Goal: Information Seeking & Learning: Learn about a topic

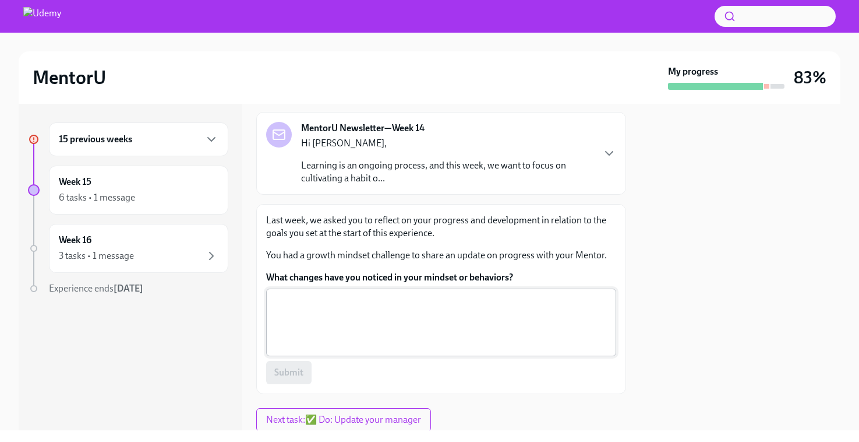
scroll to position [86, 0]
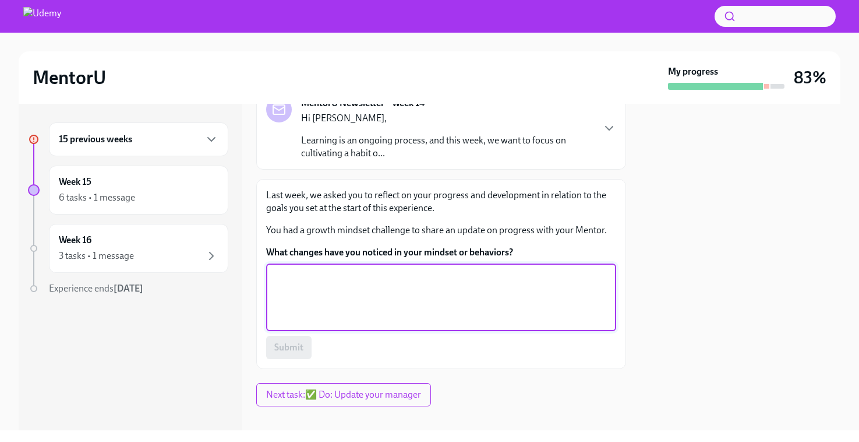
click at [325, 281] on textarea "What changes have you noticed in your mindset or behaviors?" at bounding box center [441, 297] width 336 height 56
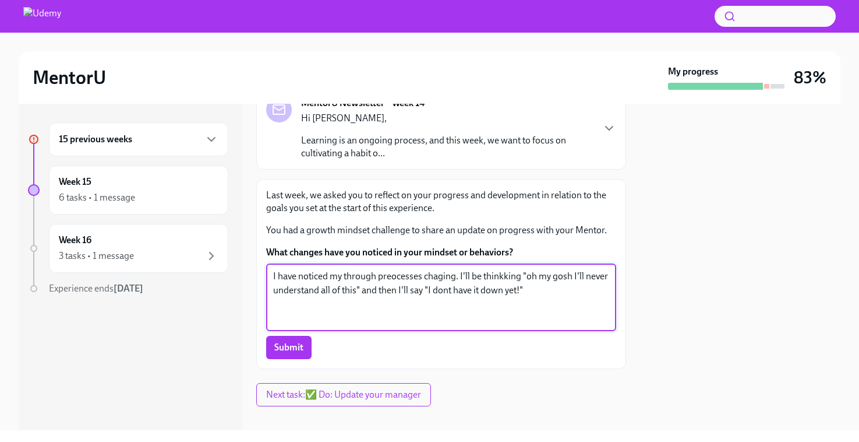
drag, startPoint x: 537, startPoint y: 291, endPoint x: 253, endPoint y: 280, distance: 283.4
click at [253, 280] on div "15 previous weeks Week 15 6 tasks • 1 message Week 16 3 tasks • 1 message Exper…" at bounding box center [430, 267] width 822 height 326
paste textarea "“I’ve noticed my thought process changing. At first, I’ll think, ‘Oh my gosh, I…"
click at [276, 277] on textarea "“I’ve noticed my thought process changing. At first, I’ll think, ‘Oh my gosh, I…" at bounding box center [441, 297] width 336 height 56
click at [605, 293] on textarea "I’ve noticed my thought process changing. At first, I’ll think, ‘Oh my gosh, I’…" at bounding box center [441, 297] width 336 height 56
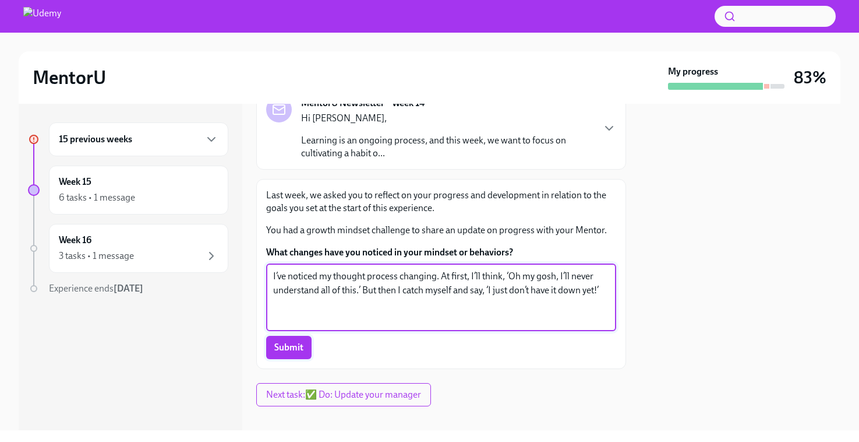
type textarea "I’ve noticed my thought process changing. At first, I’ll think, ‘Oh my gosh, I’…"
click at [299, 346] on span "Submit" at bounding box center [288, 347] width 29 height 12
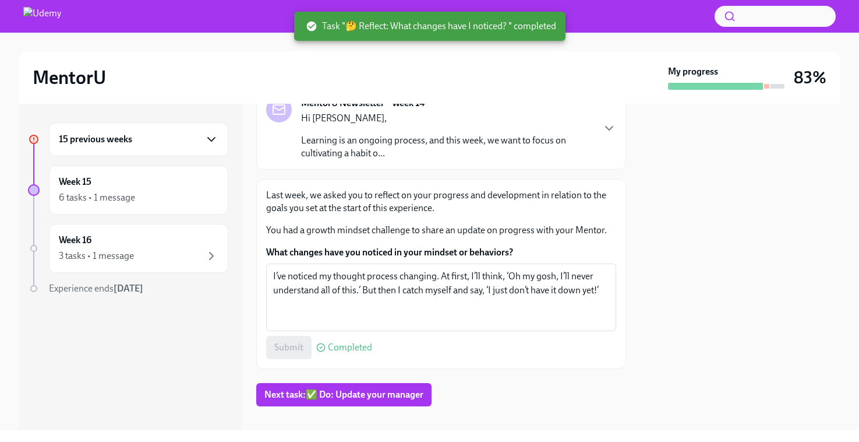
click at [212, 139] on icon "button" at bounding box center [211, 138] width 7 height 3
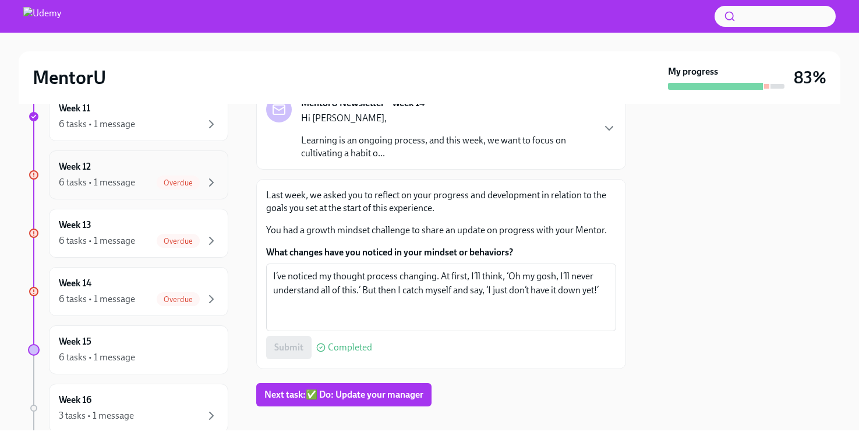
scroll to position [752, 0]
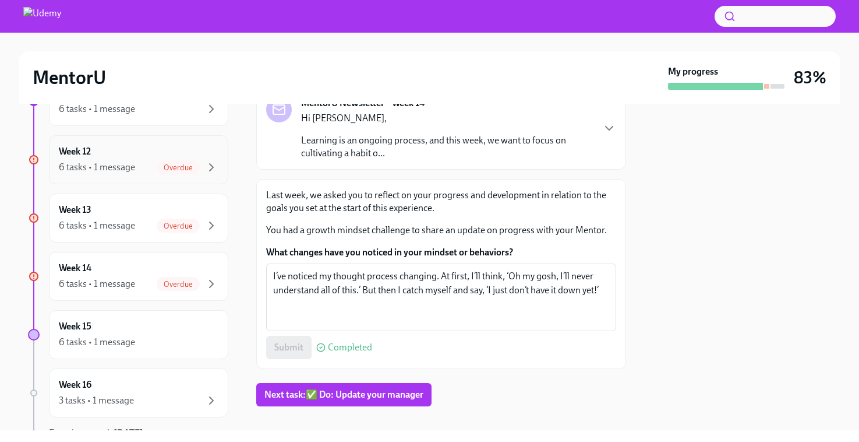
click at [132, 161] on div "6 tasks • 1 message" at bounding box center [97, 167] width 76 height 13
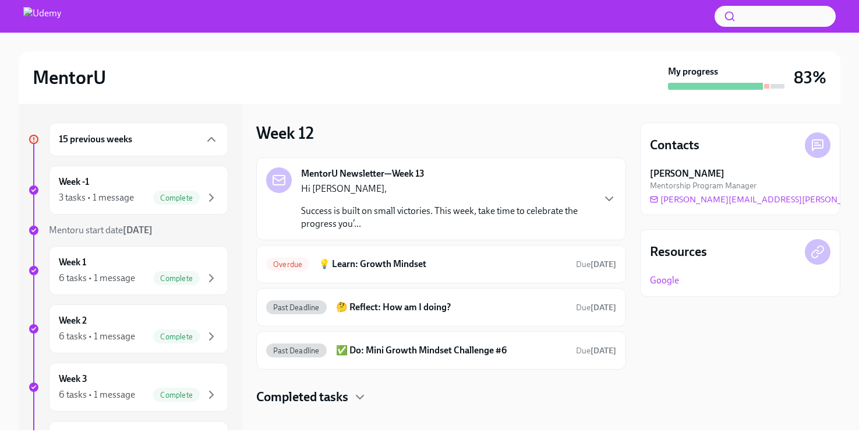
scroll to position [13, 0]
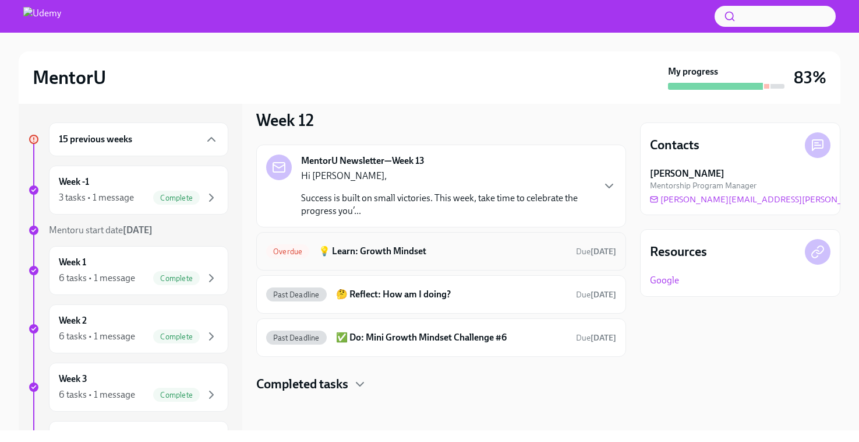
click at [396, 249] on h6 "💡 Learn: Growth Mindset" at bounding box center [443, 251] width 248 height 13
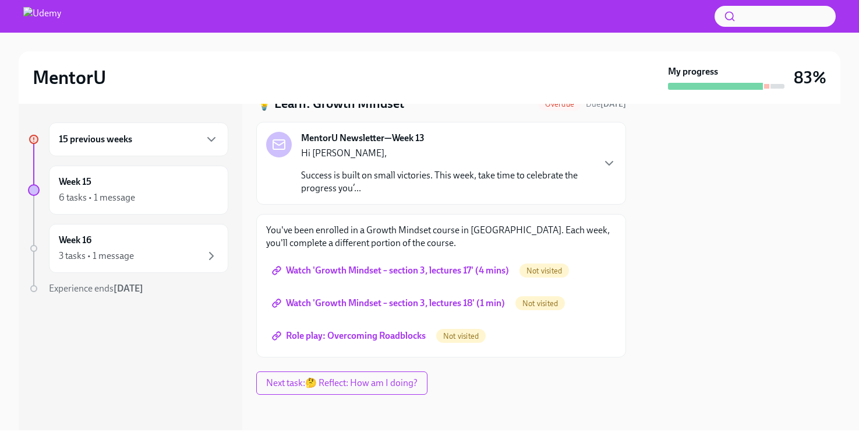
scroll to position [52, 0]
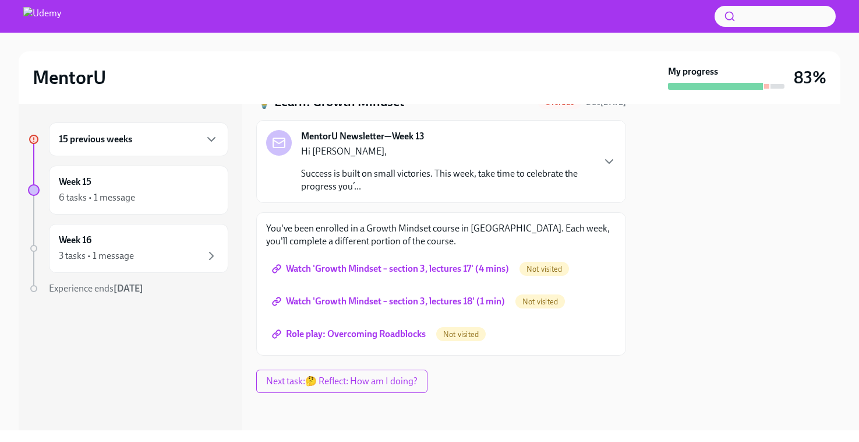
click at [408, 268] on span "Watch 'Growth Mindset – section 3, lectures 17' (4 mins)" at bounding box center [391, 269] width 235 height 12
click at [419, 303] on span "Watch 'Growth Mindset – section 3, lectures 18' (1 min)" at bounding box center [389, 301] width 231 height 12
click at [376, 337] on span "Role play: Overcoming Roadblocks" at bounding box center [349, 334] width 151 height 12
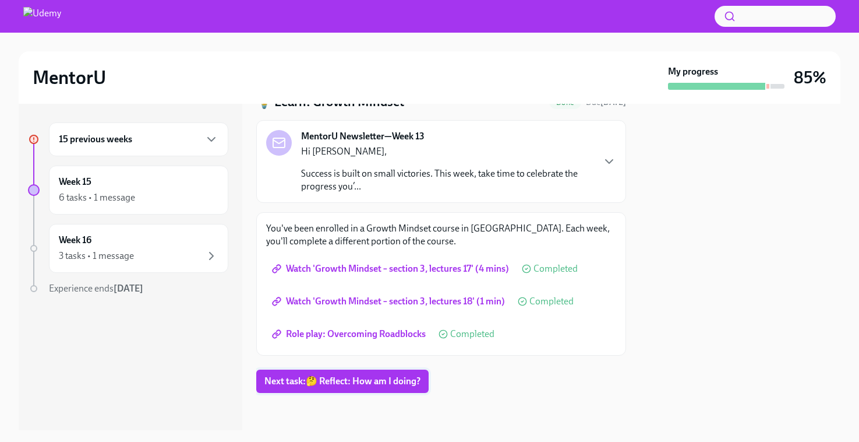
click at [337, 387] on button "Next task : 🤔 Reflect: How am I doing?" at bounding box center [342, 380] width 172 height 23
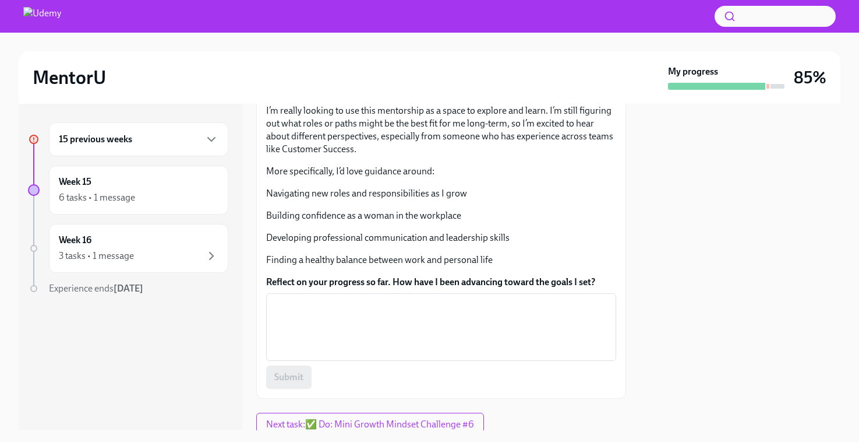
scroll to position [186, 0]
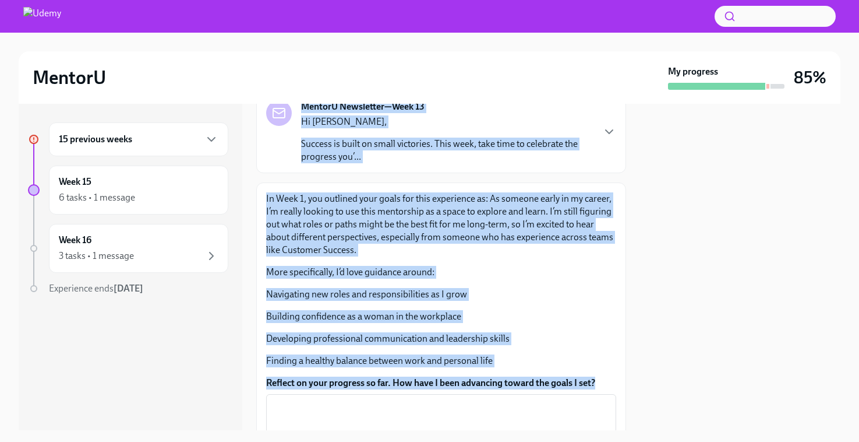
drag, startPoint x: 601, startPoint y: 278, endPoint x: 266, endPoint y: 107, distance: 375.7
click at [266, 105] on div "🤔 Reflect: How am I doing? Past Deadline Due [DATE] MentorU Newsletter—Week 13 …" at bounding box center [441, 269] width 370 height 459
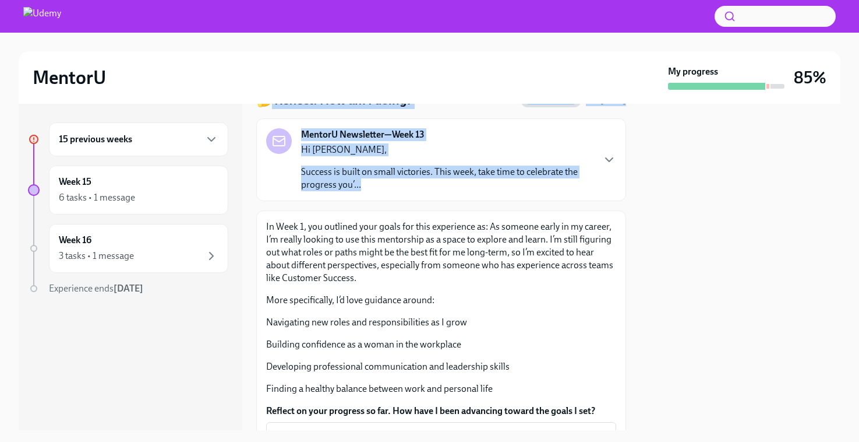
drag, startPoint x: 266, startPoint y: 107, endPoint x: 266, endPoint y: 211, distance: 104.9
click at [266, 211] on div "🤔 Reflect: How am I doing? Past Deadline Due [DATE] MentorU Newsletter—Week 13 …" at bounding box center [441, 297] width 370 height 459
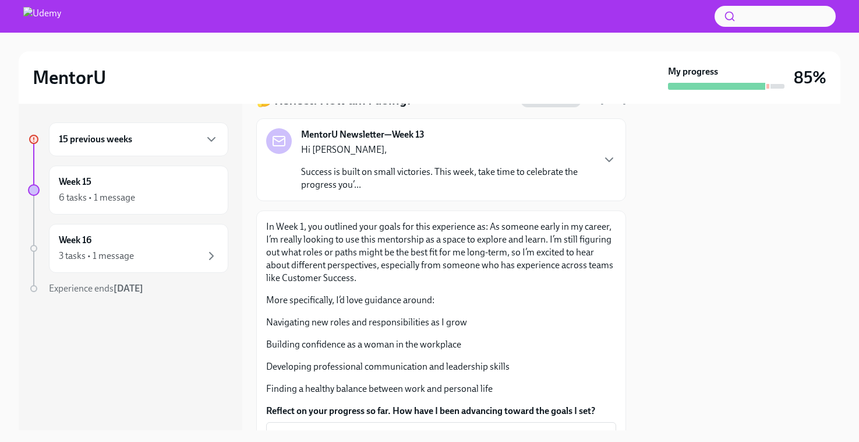
click at [283, 236] on p "In Week 1, you outlined your goals for this experience as: As someone early in …" at bounding box center [441, 252] width 350 height 64
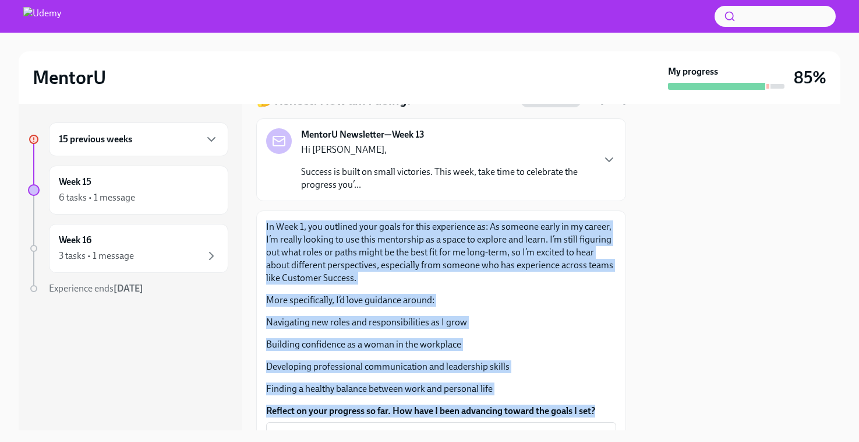
drag, startPoint x: 264, startPoint y: 225, endPoint x: 599, endPoint y: 413, distance: 383.9
click at [599, 413] on div "In Week 1, you outlined your goals for this experience as: As someone early in …" at bounding box center [441, 368] width 370 height 317
copy div "In Week 1, you outlined your goals for this experience as: As someone early in …"
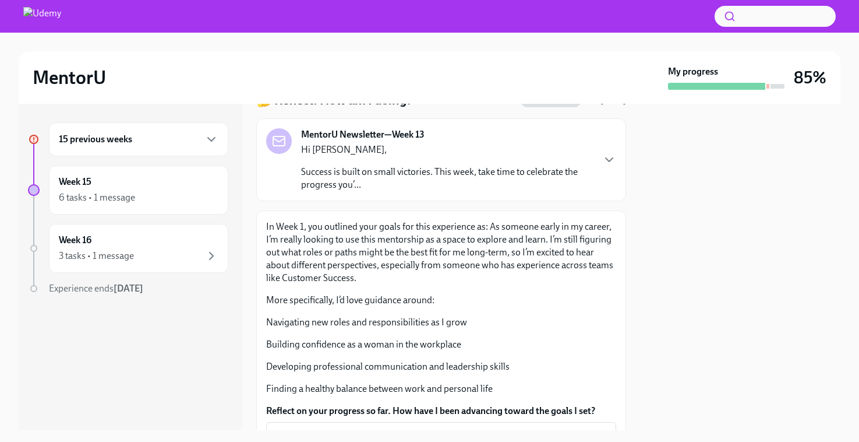
click at [337, 343] on p "Building confidence as a woman in the workplace" at bounding box center [441, 344] width 350 height 13
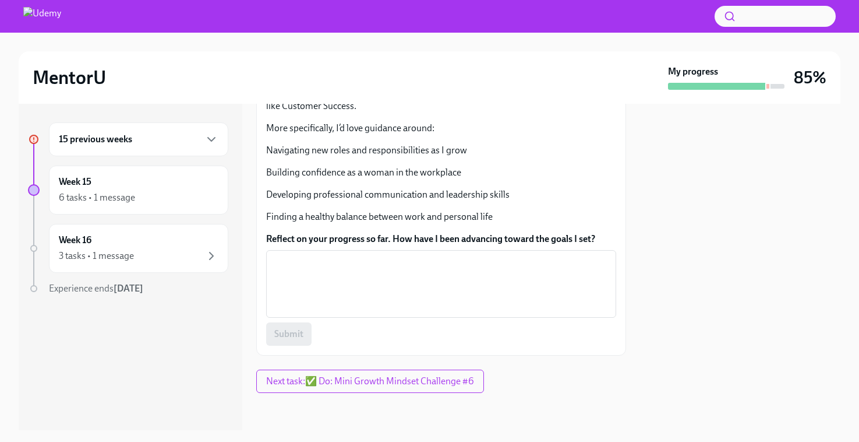
scroll to position [225, 0]
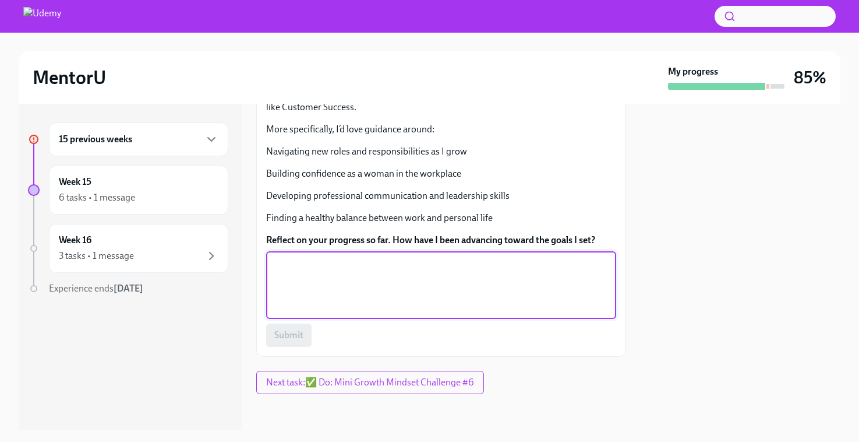
click at [378, 294] on textarea "Reflect on your progress so far. How have I been advancing toward the goals I s…" at bounding box center [441, 285] width 336 height 56
paste textarea "I’ve been making steady progress toward the goals I set at the start of this me…"
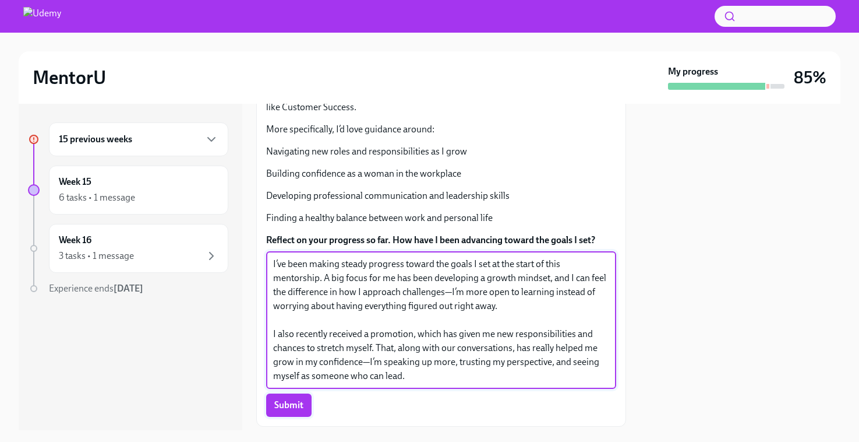
type textarea "I’ve been making steady progress toward the goals I set at the start of this me…"
click at [300, 410] on span "Submit" at bounding box center [288, 405] width 29 height 12
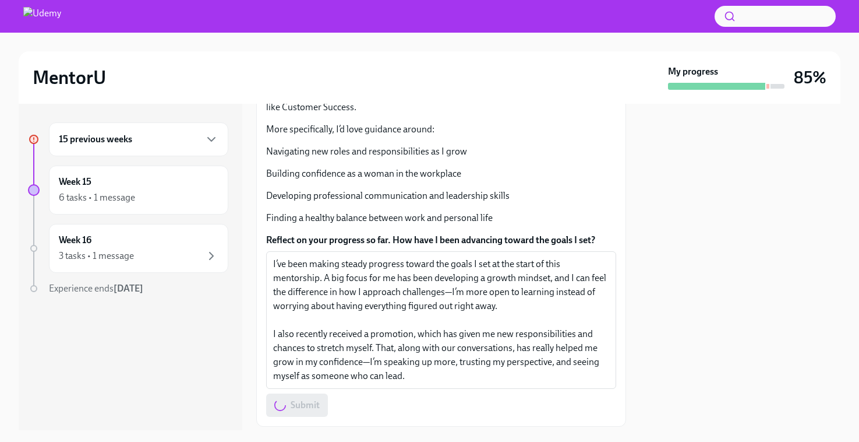
scroll to position [296, 0]
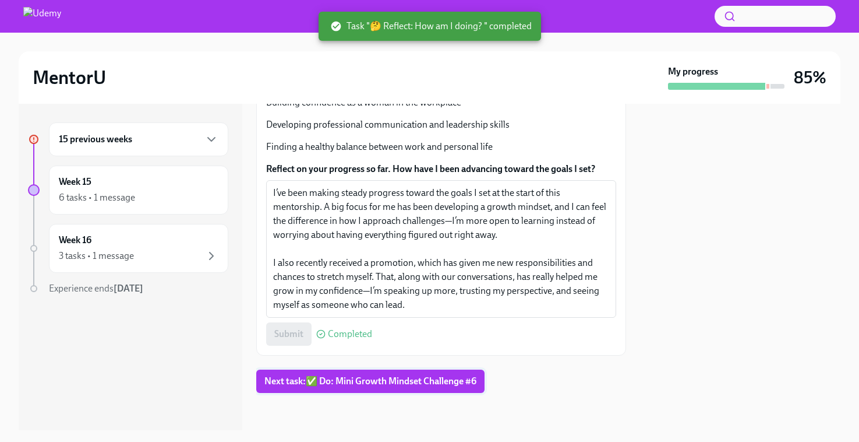
click at [331, 382] on span "Next task : ✅ Do: Mini Growth Mindset Challenge #6" at bounding box center [370, 381] width 212 height 12
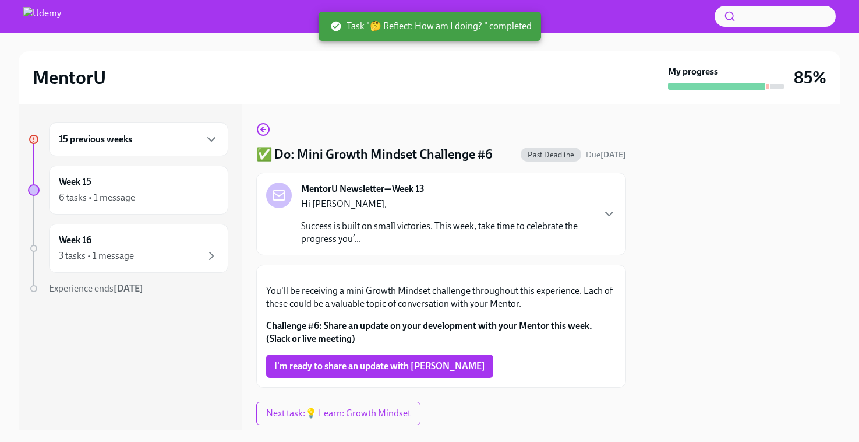
scroll to position [32, 0]
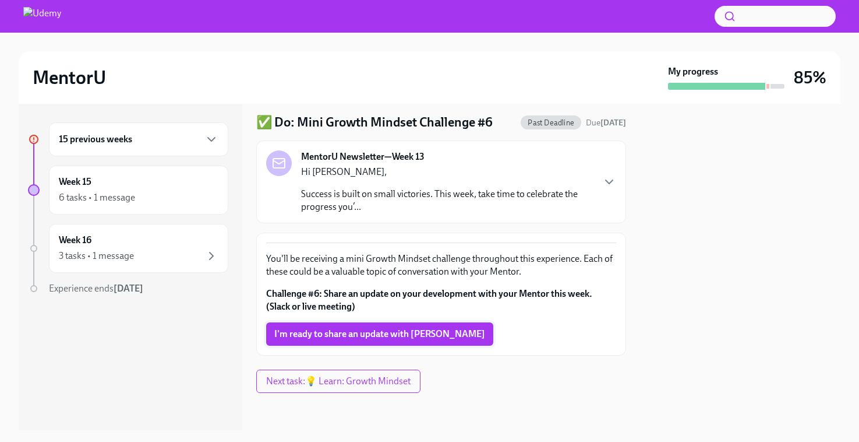
click at [352, 334] on span "I'm ready to share an update with [PERSON_NAME]" at bounding box center [379, 334] width 211 height 12
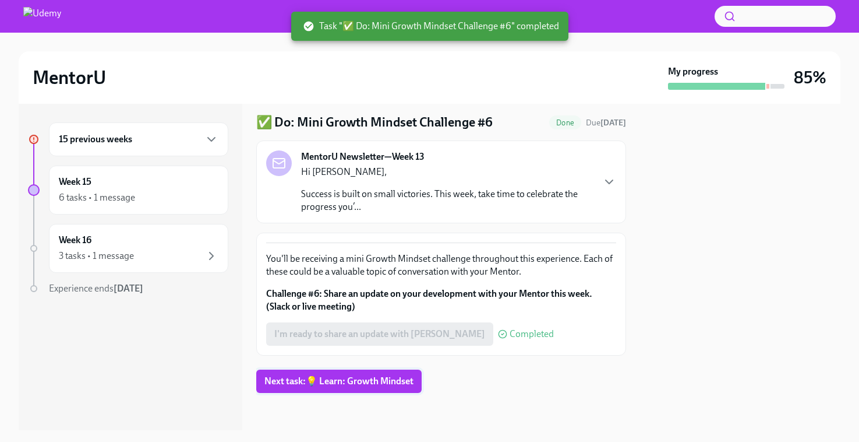
click at [356, 382] on span "Next task : 💡 Learn: Growth Mindset" at bounding box center [338, 381] width 149 height 12
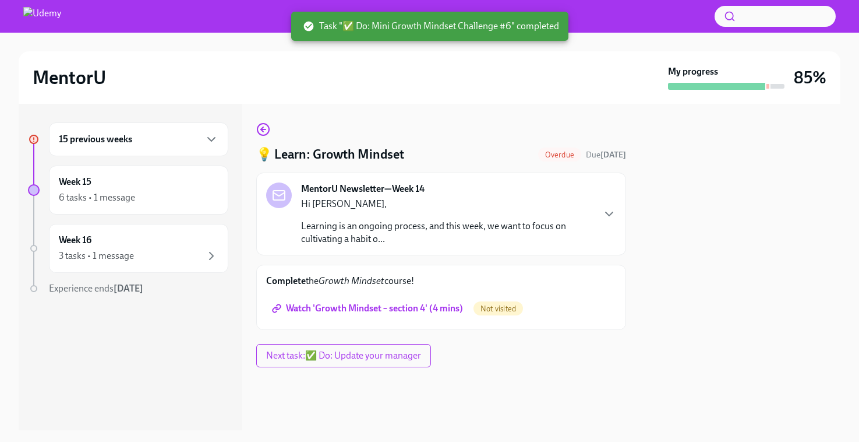
click at [200, 137] on div "15 previous weeks" at bounding box center [139, 139] width 160 height 14
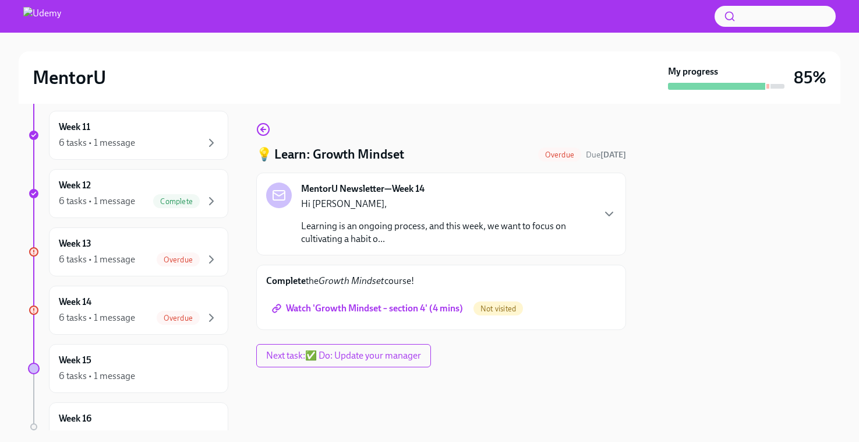
scroll to position [779, 0]
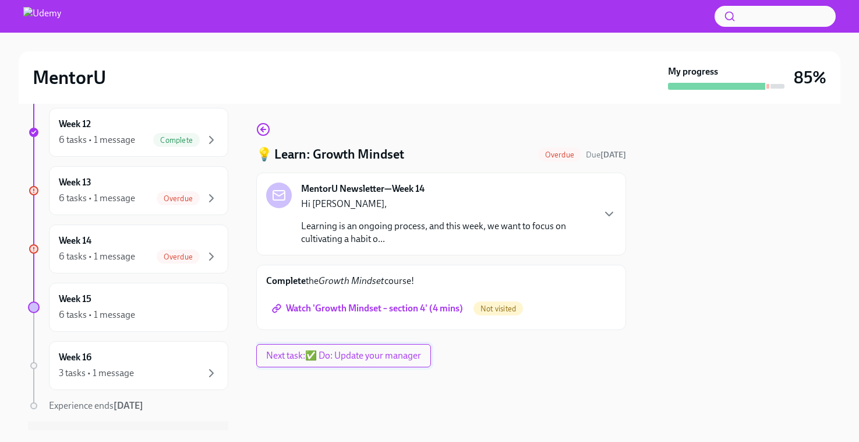
click at [368, 354] on span "Next task : ✅ Do: Update your manager" at bounding box center [343, 356] width 155 height 12
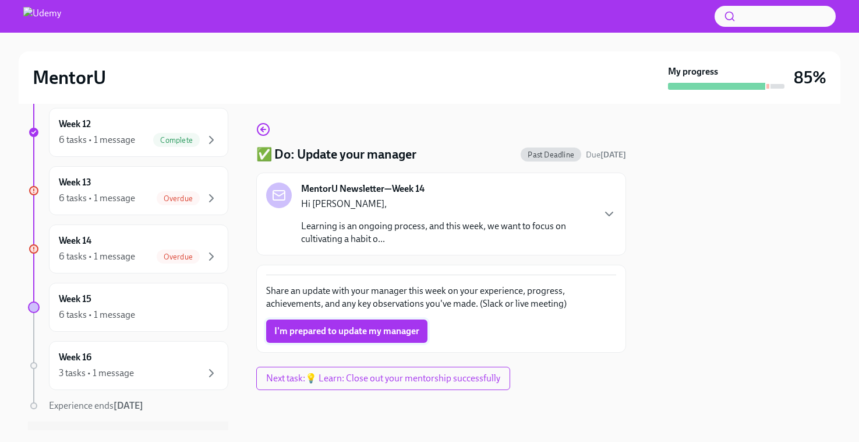
click at [362, 329] on span "I'm prepared to update my manager" at bounding box center [346, 331] width 145 height 12
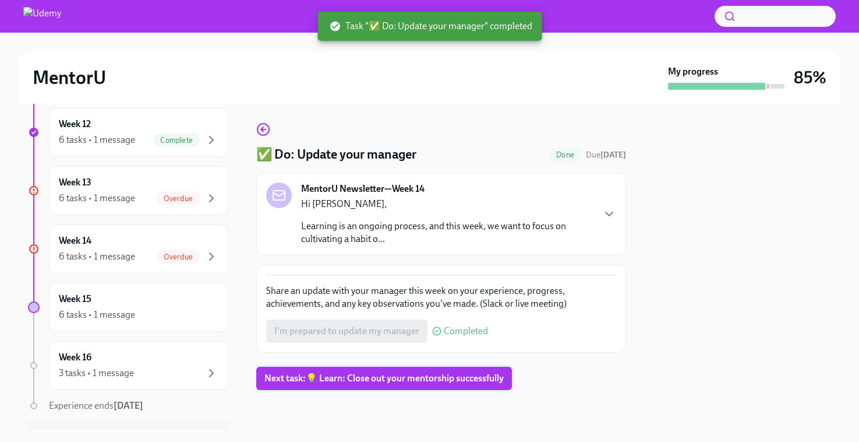
click at [371, 380] on span "Next task : 💡 Learn: Close out your mentorship successfully" at bounding box center [383, 378] width 239 height 12
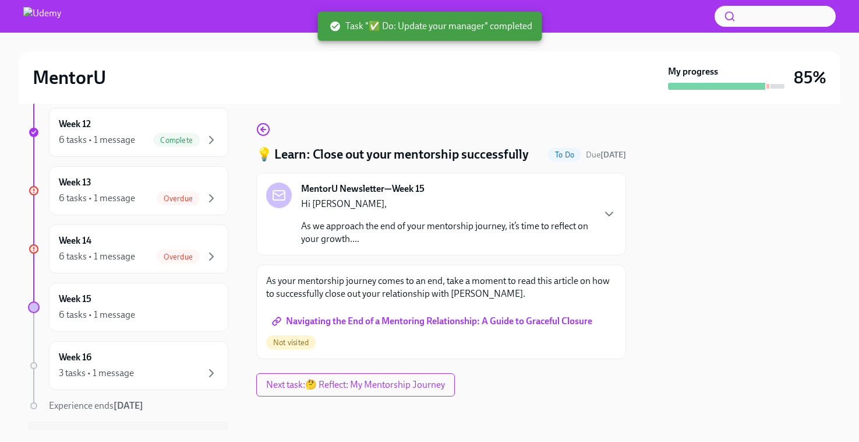
click at [371, 324] on span "Navigating the End of a Mentoring Relationship: A Guide to Graceful Closure" at bounding box center [433, 321] width 318 height 12
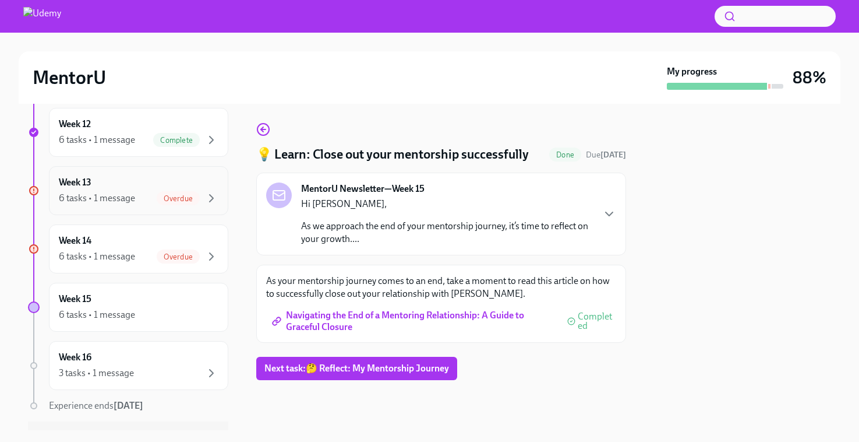
click at [121, 192] on div "6 tasks • 1 message" at bounding box center [97, 198] width 76 height 13
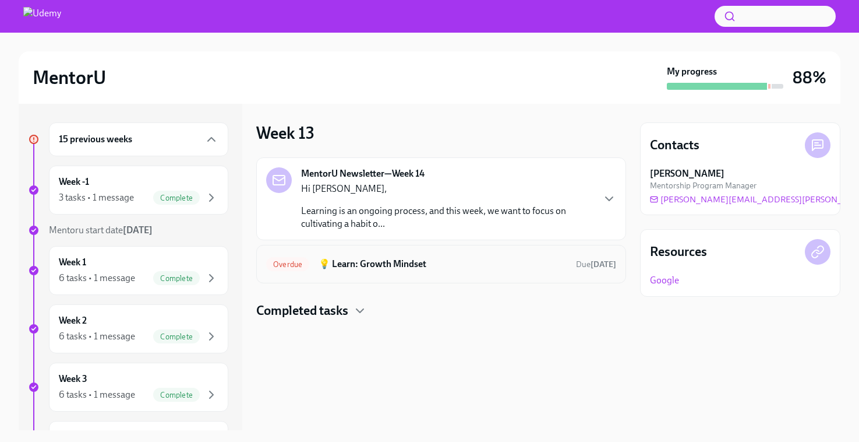
click at [384, 269] on h6 "💡 Learn: Growth Mindset" at bounding box center [443, 263] width 248 height 13
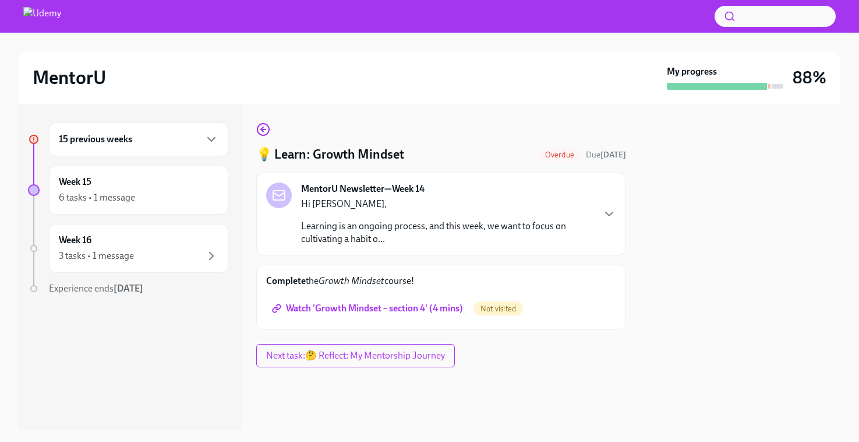
click at [389, 305] on span "Watch 'Growth Mindset – section 4' (4 mins)" at bounding box center [368, 308] width 189 height 12
click at [401, 352] on span "Next task : 🤔 Reflect: My Mentorship Journey" at bounding box center [355, 356] width 179 height 12
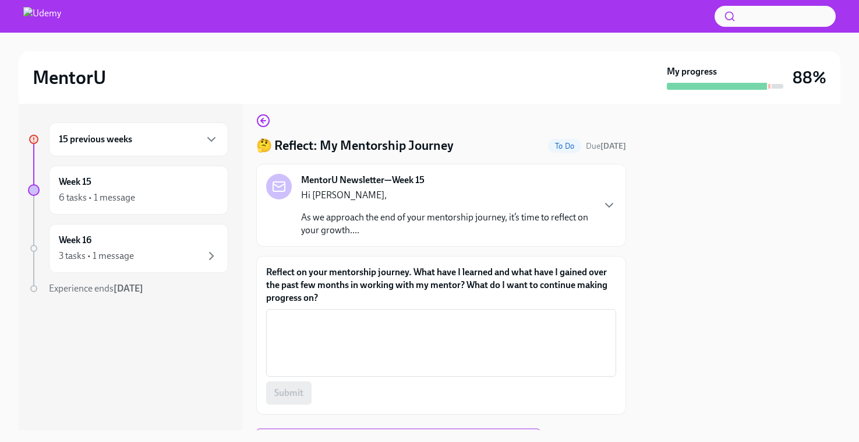
scroll to position [9, 0]
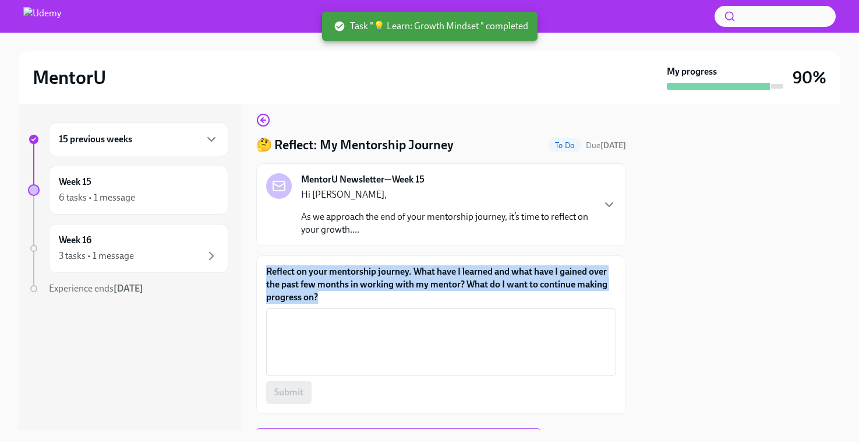
drag, startPoint x: 325, startPoint y: 299, endPoint x: 261, endPoint y: 272, distance: 69.5
click at [261, 272] on div "Reflect on your mentorship journey. What have I learned and what have I gained …" at bounding box center [441, 334] width 370 height 158
copy label "Reflect on your mentorship journey. What have I learned and what have I gained …"
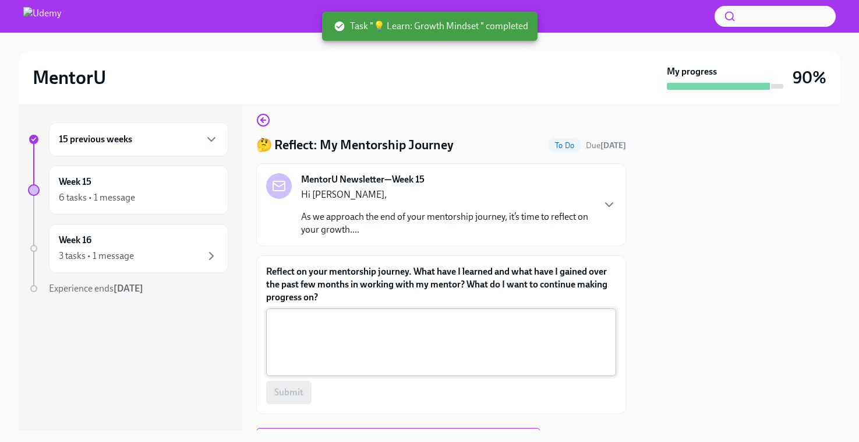
click at [306, 312] on div "x ​" at bounding box center [441, 342] width 350 height 68
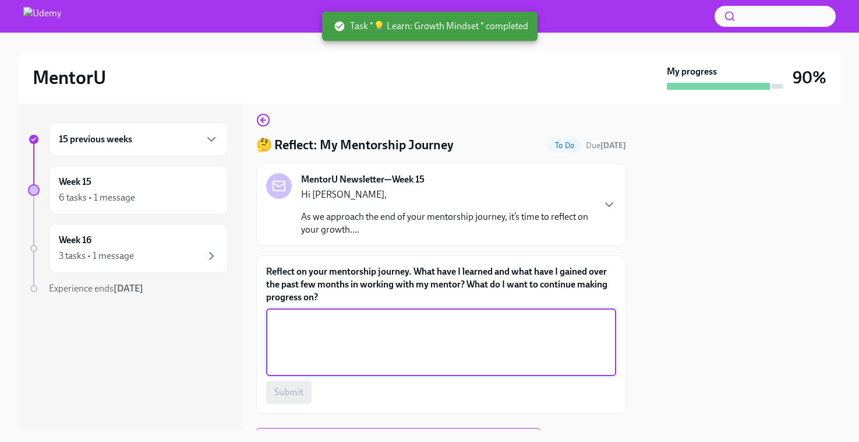
paste textarea "This mentorship has been such a valuable experience—I honestly cannot recommend…"
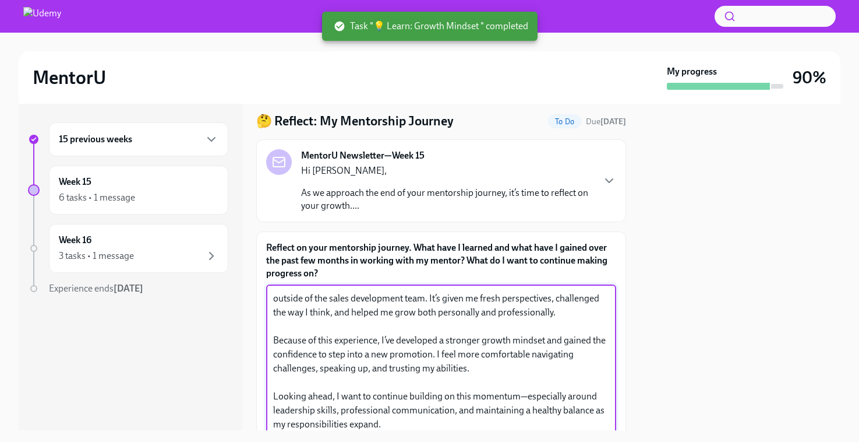
scroll to position [0, 0]
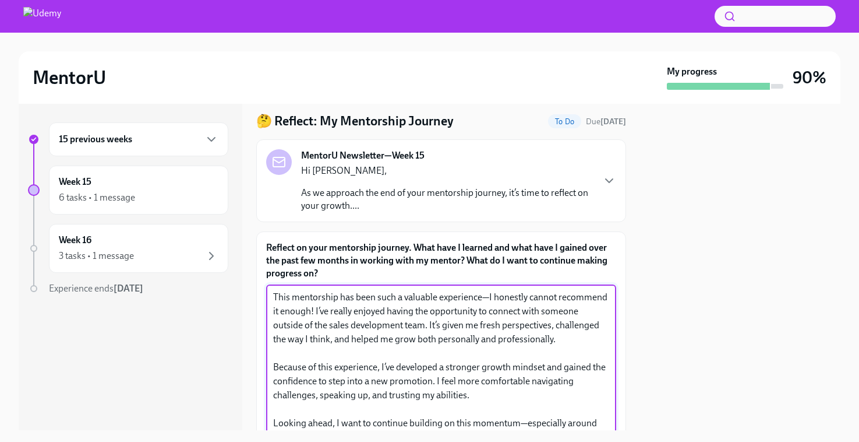
click at [488, 299] on textarea "This mentorship has been such a valuable experience—I honestly cannot recommend…" at bounding box center [441, 360] width 336 height 140
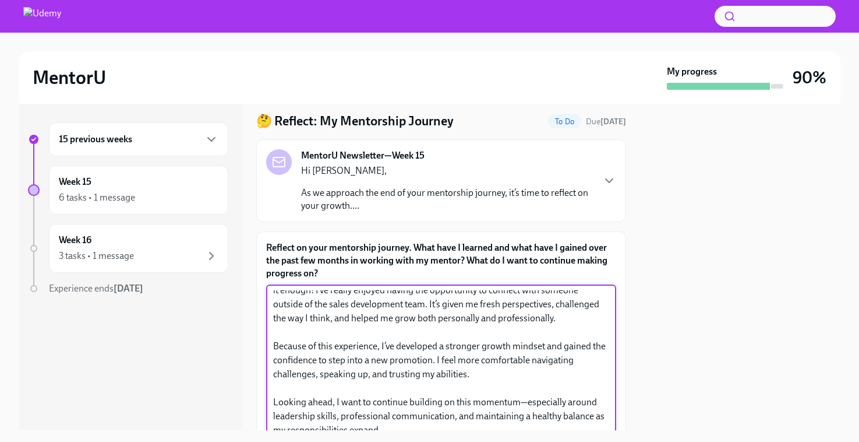
scroll to position [28, 0]
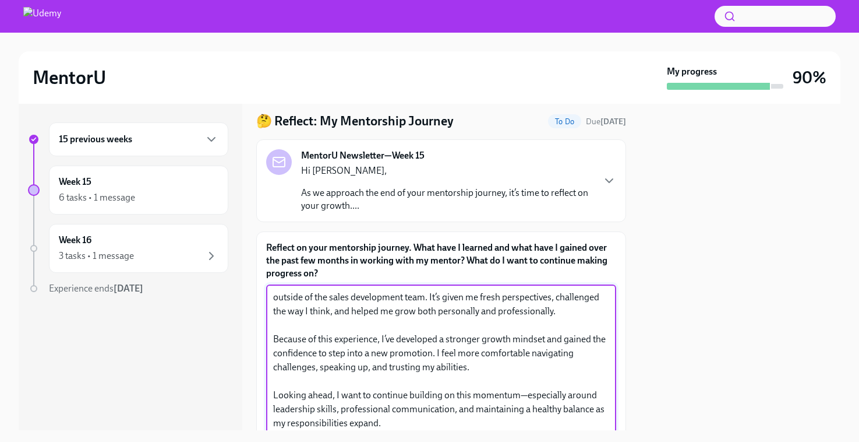
drag, startPoint x: 484, startPoint y: 365, endPoint x: 438, endPoint y: 351, distance: 48.5
click at [438, 351] on textarea "This mentorship has been such a valuable experience. I honestly cannot recommen…" at bounding box center [441, 360] width 336 height 140
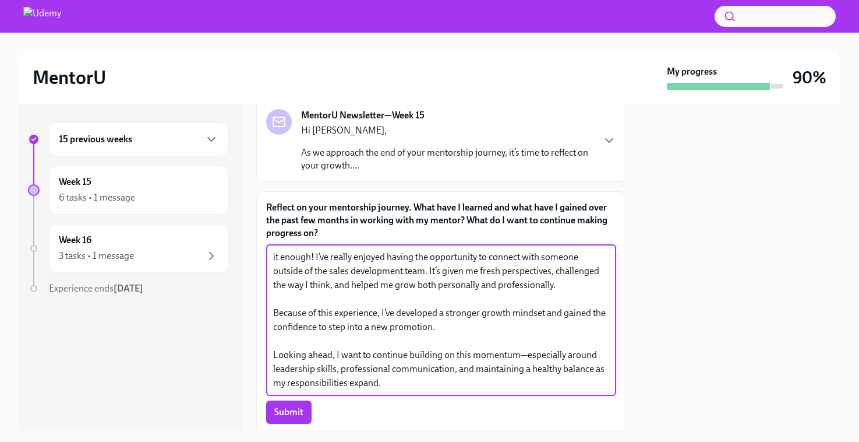
scroll to position [75, 0]
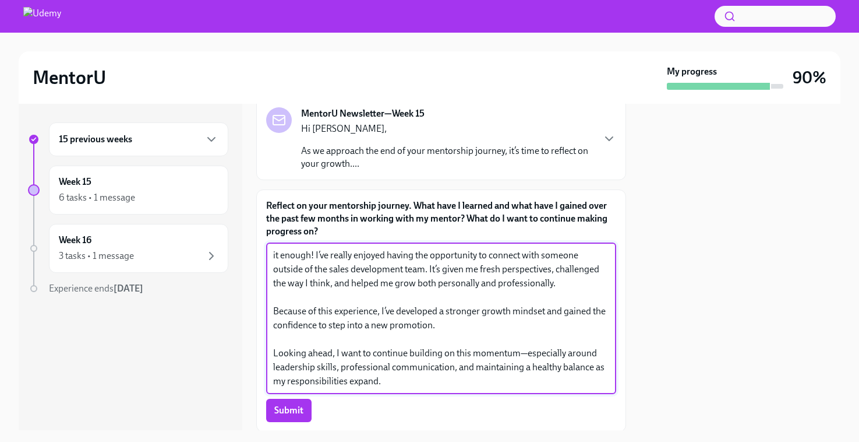
click at [304, 368] on textarea "This mentorship has been such a valuable experience. I honestly cannot recommen…" at bounding box center [441, 318] width 336 height 140
type textarea "This mentorship has been such a valuable experience. I honestly cannot recommen…"
click at [301, 411] on span "Submit" at bounding box center [288, 410] width 29 height 12
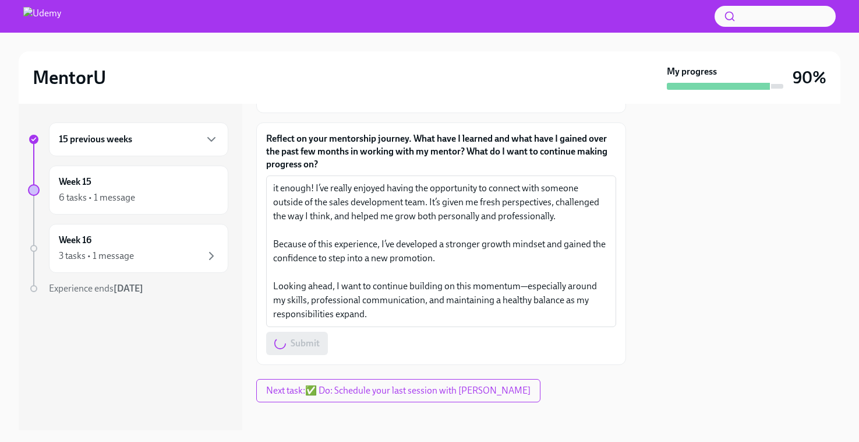
scroll to position [151, 0]
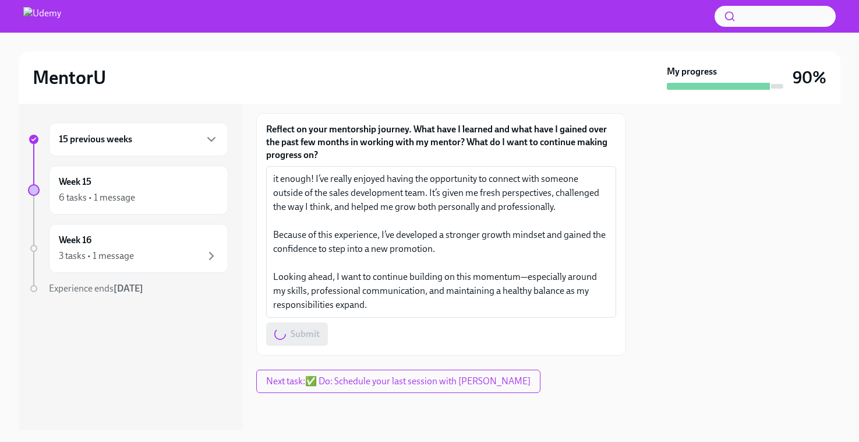
click at [201, 133] on div "15 previous weeks" at bounding box center [139, 139] width 160 height 14
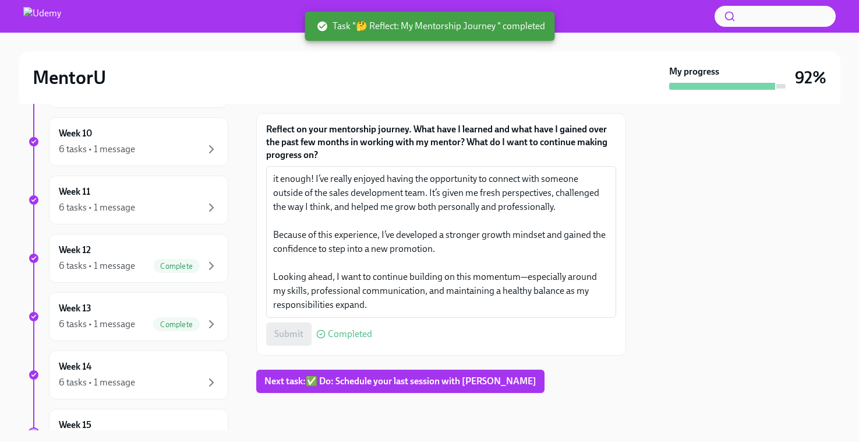
scroll to position [655, 0]
click at [205, 143] on icon "button" at bounding box center [211, 147] width 14 height 14
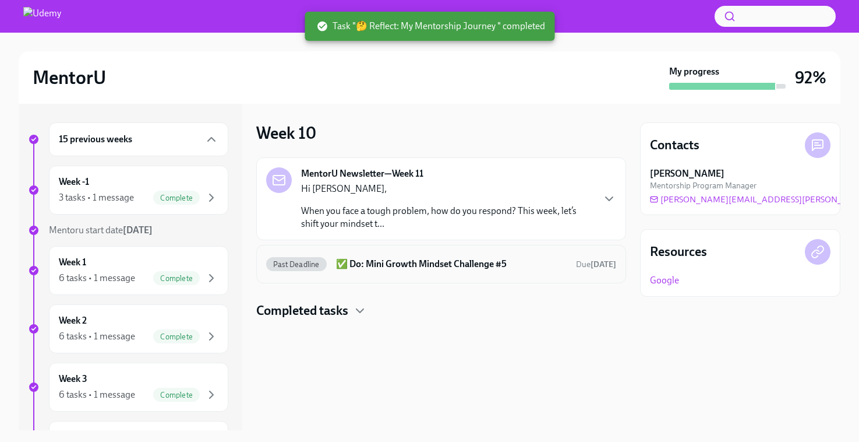
click at [358, 265] on h6 "✅ Do: Mini Growth Mindset Challenge #5" at bounding box center [451, 263] width 231 height 13
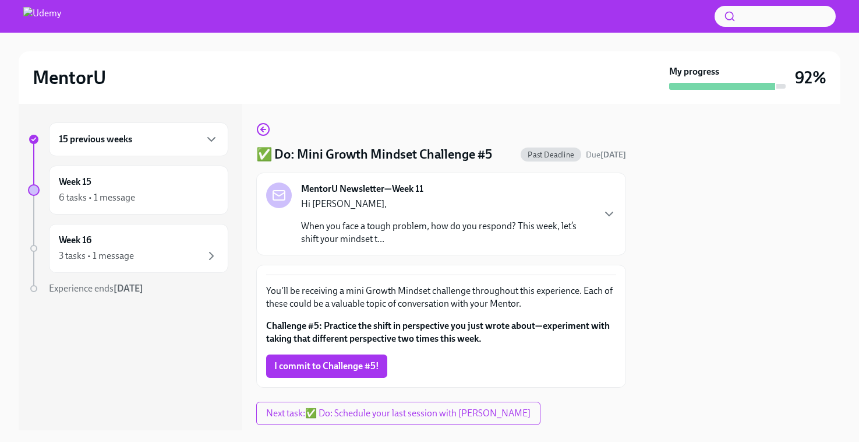
scroll to position [32, 0]
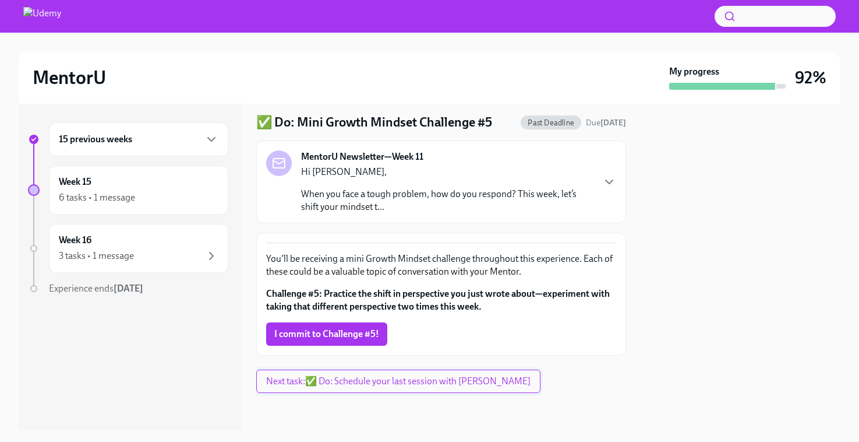
click at [362, 385] on span "Next task : ✅ Do: Schedule your last session with [PERSON_NAME]" at bounding box center [398, 381] width 264 height 12
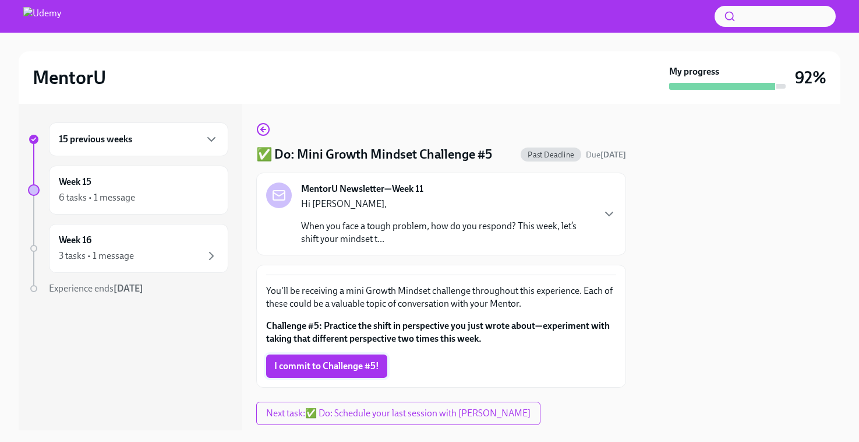
click at [303, 359] on button "I commit to Challenge #5!" at bounding box center [326, 365] width 121 height 23
click at [203, 150] on div "15 previous weeks" at bounding box center [138, 139] width 179 height 34
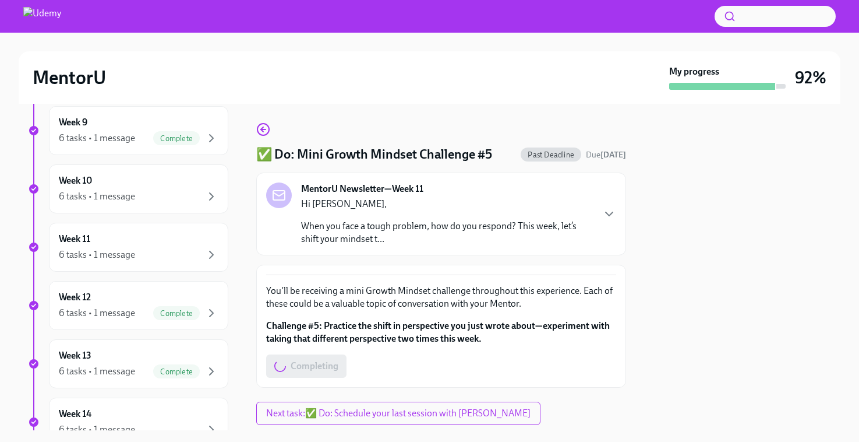
scroll to position [607, 0]
click at [199, 186] on div "Week 10 6 tasks • 1 message" at bounding box center [139, 187] width 160 height 29
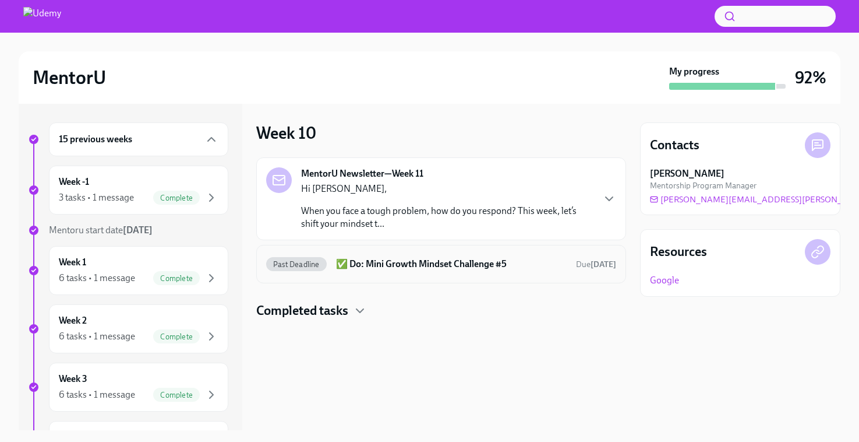
click at [422, 266] on h6 "✅ Do: Mini Growth Mindset Challenge #5" at bounding box center [451, 263] width 231 height 13
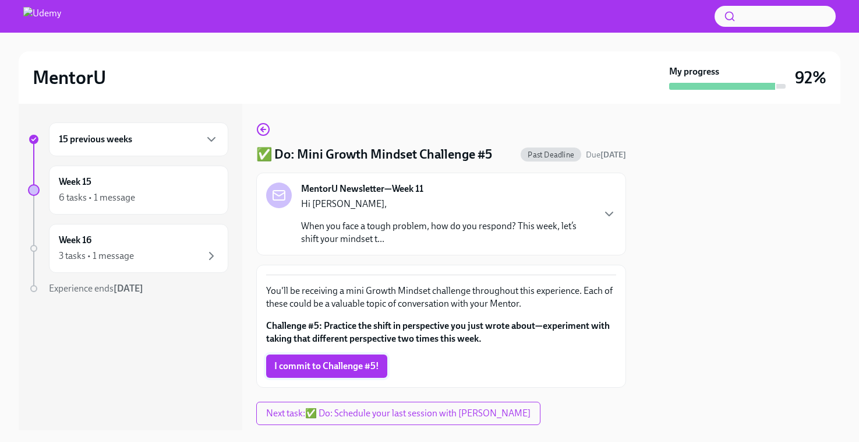
click at [351, 376] on button "I commit to Challenge #5!" at bounding box center [326, 365] width 121 height 23
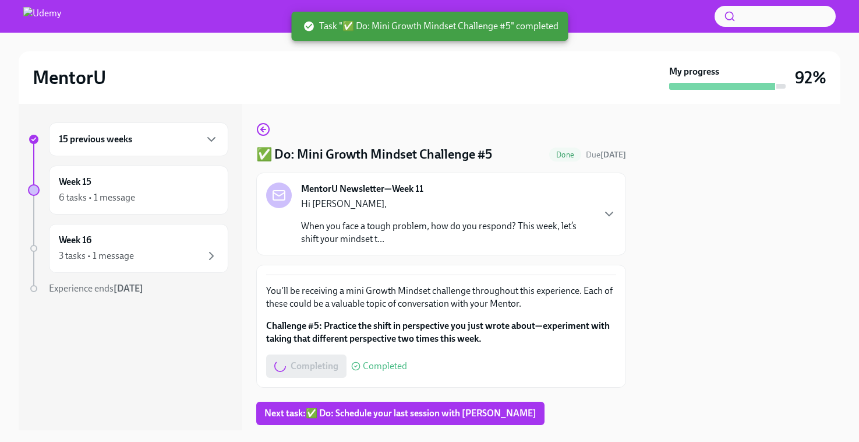
click at [211, 147] on div "15 previous weeks" at bounding box center [138, 139] width 179 height 34
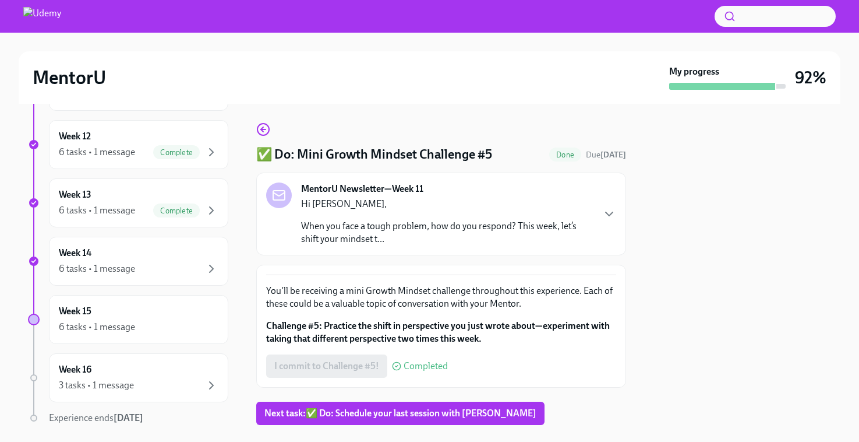
scroll to position [807, 0]
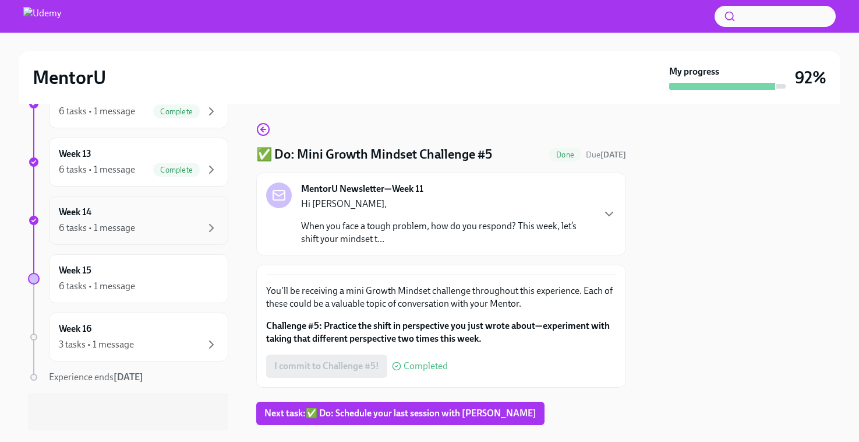
click at [186, 227] on div "6 tasks • 1 message" at bounding box center [139, 228] width 160 height 14
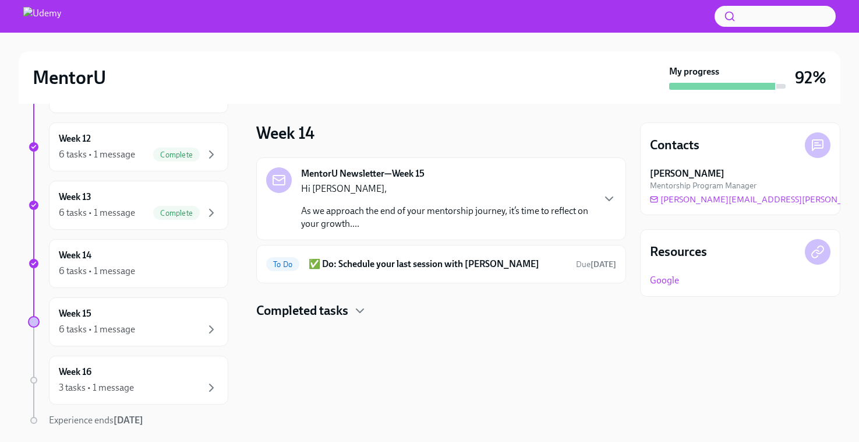
scroll to position [807, 0]
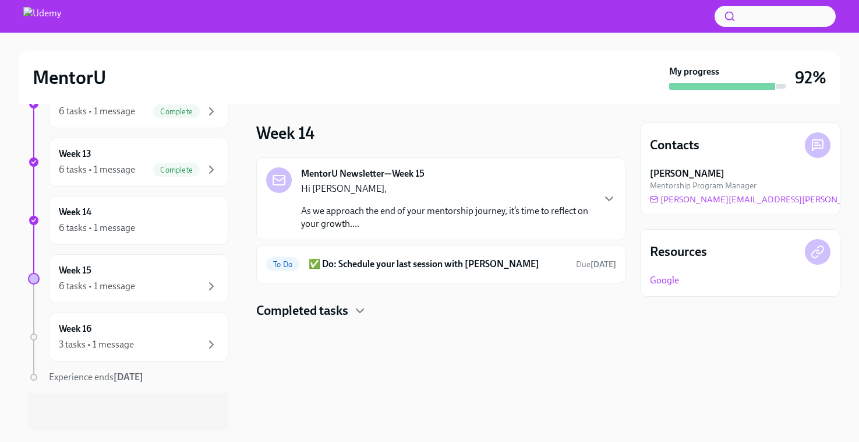
click at [441, 226] on p "As we approach the end of your mentorship journey, it’s time to reflect on your…" at bounding box center [447, 217] width 292 height 26
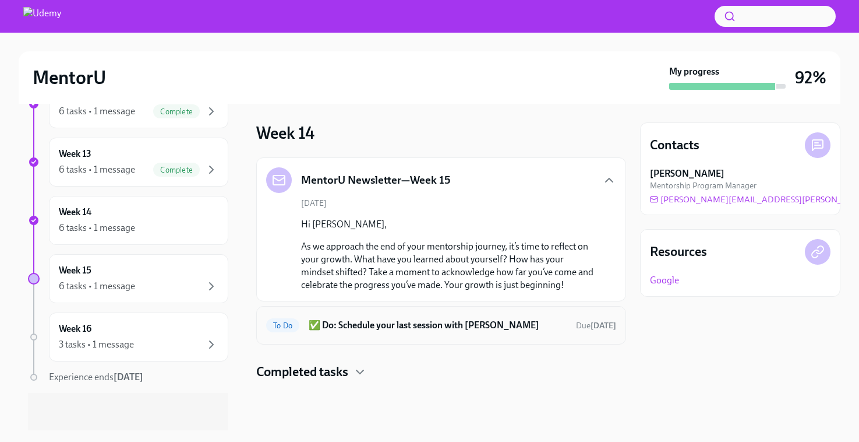
click at [432, 333] on div "To Do ✅ Do: Schedule your last session with [PERSON_NAME] [DATE]" at bounding box center [441, 325] width 350 height 19
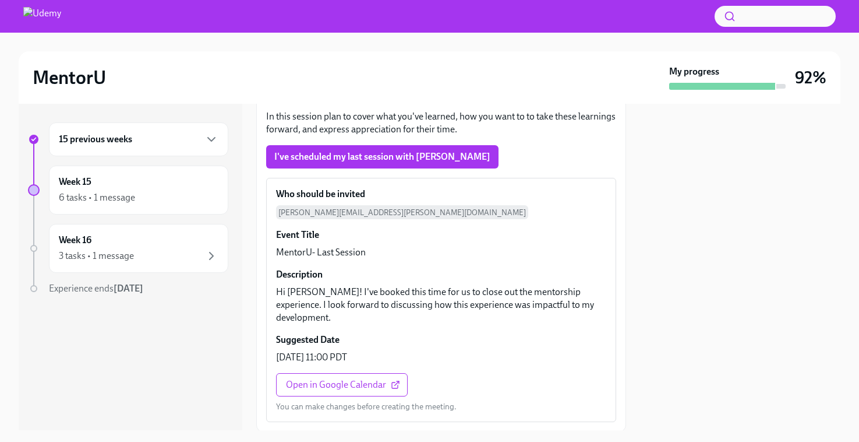
scroll to position [200, 0]
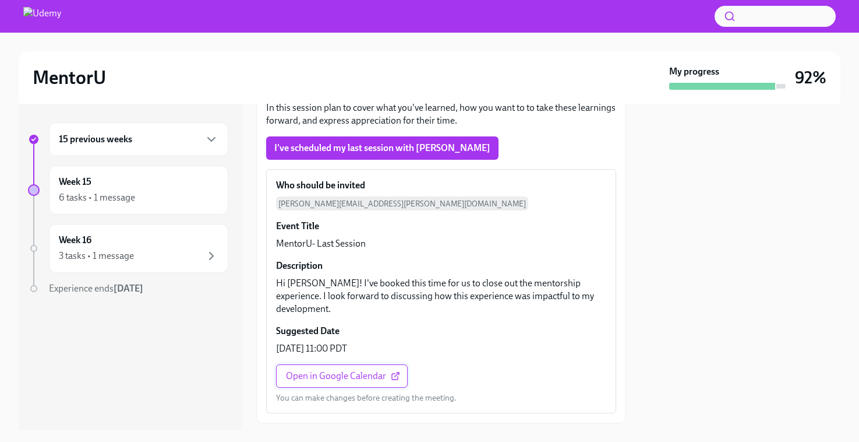
click at [339, 364] on link "Open in Google Calendar" at bounding box center [342, 375] width 132 height 23
click at [379, 137] on button "I've scheduled my last session with [PERSON_NAME]" at bounding box center [382, 147] width 232 height 23
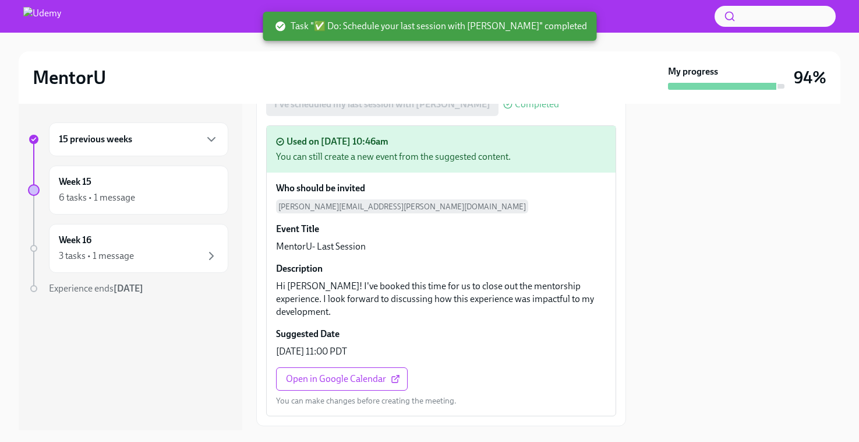
scroll to position [247, 0]
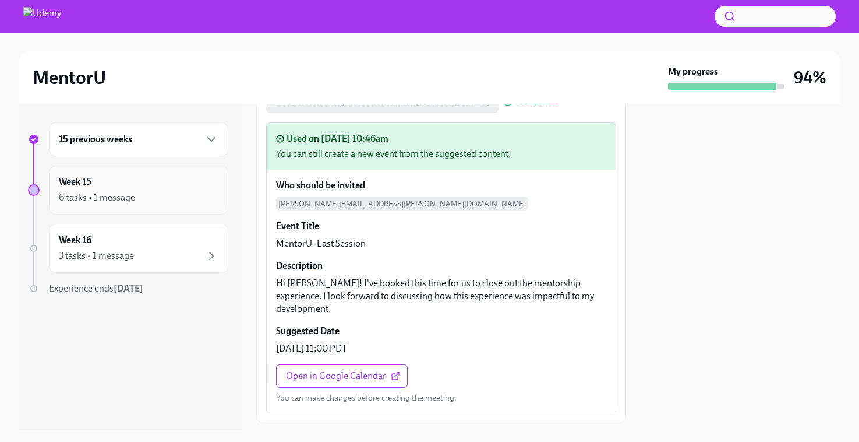
click at [209, 197] on icon "button" at bounding box center [211, 197] width 14 height 14
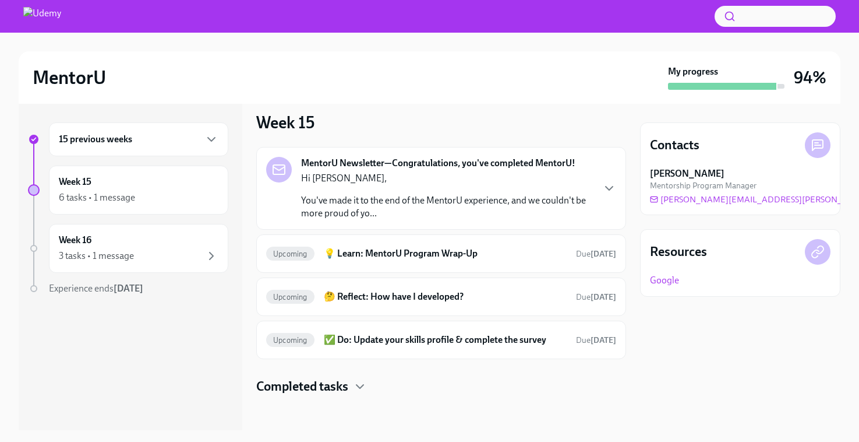
scroll to position [13, 0]
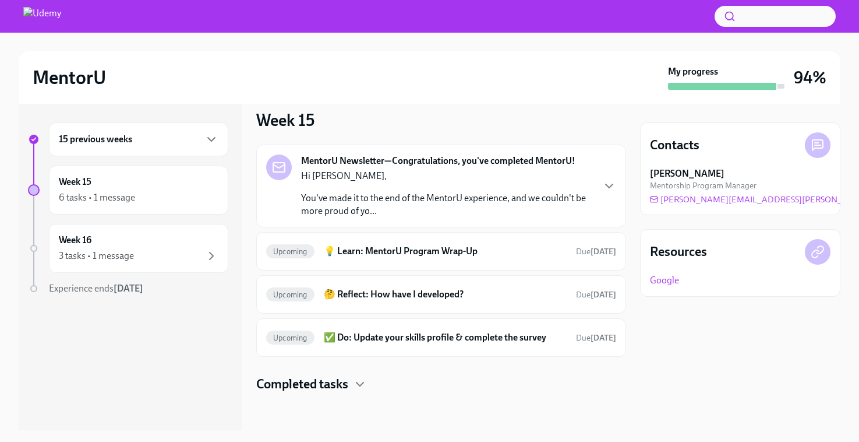
click at [198, 148] on div "15 previous weeks" at bounding box center [138, 139] width 179 height 34
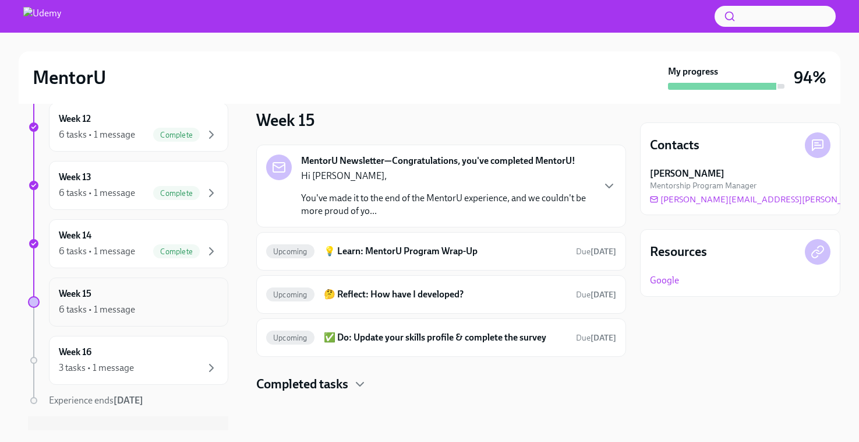
scroll to position [784, 0]
click at [112, 244] on div "Week 14 6 tasks • 1 message Complete" at bounding box center [139, 244] width 160 height 29
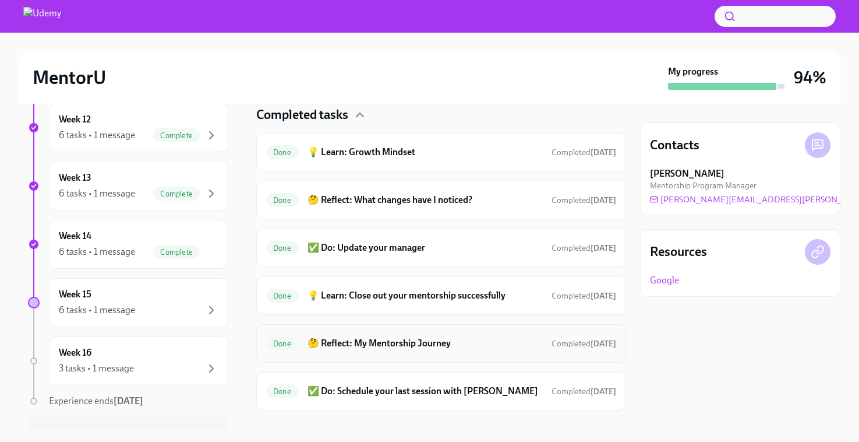
scroll to position [287, 0]
